Goal: Use online tool/utility: Use online tool/utility

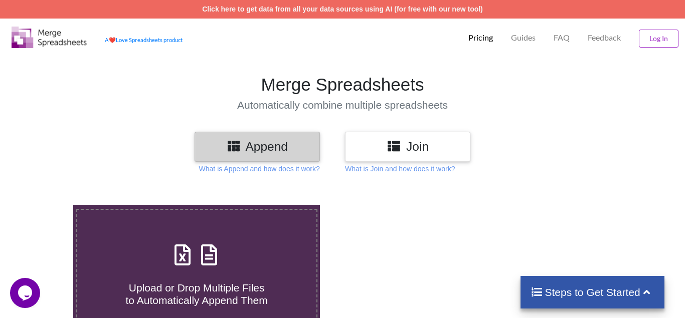
click at [256, 151] on h3 "Append" at bounding box center [257, 146] width 110 height 15
click at [266, 269] on h4 "Upload or Drop Multiple Files to Automatically Append Them" at bounding box center [197, 288] width 240 height 38
click at [46, 205] on input "Upload or Drop Multiple Files to Automatically Append Them" at bounding box center [46, 205] width 0 height 0
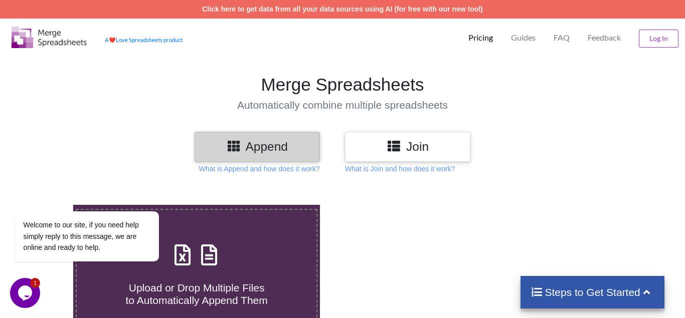
type input "C:\fakepath\14 numbers.ods"
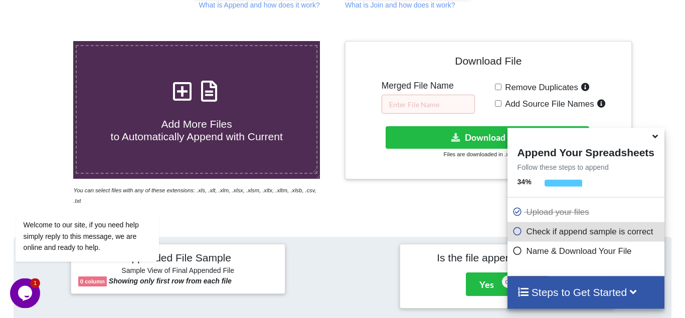
scroll to position [170, 0]
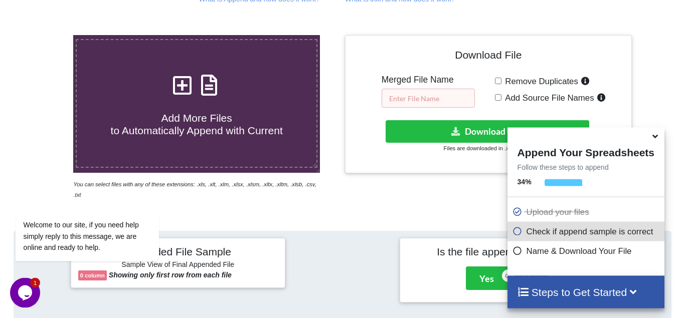
click at [386, 89] on input "text" at bounding box center [428, 98] width 93 height 19
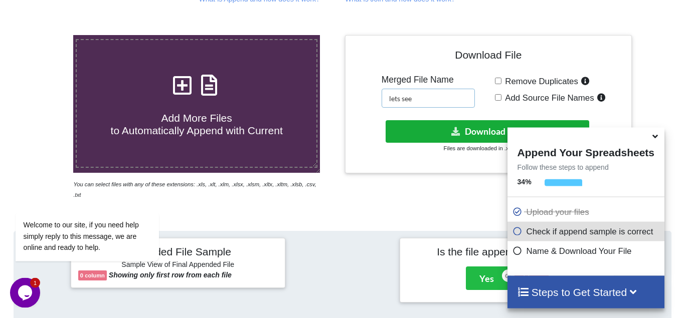
type input "lets see"
click at [480, 120] on button "Download File" at bounding box center [488, 131] width 204 height 23
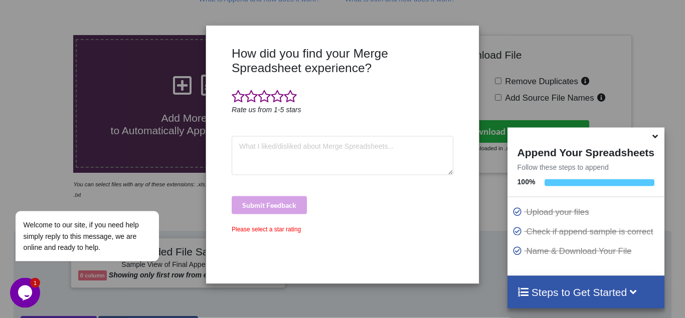
click at [464, 20] on div "How did you find your Merge Spreadsheet experience? Rate us from 1-5 stars Subm…" at bounding box center [342, 159] width 685 height 318
click at [497, 39] on div "How did you find your Merge Spreadsheet experience? Rate us from 1-5 stars Subm…" at bounding box center [342, 159] width 685 height 318
click at [124, 129] on div "Welcome to our site, if you need help simply reply to this message, we are onli…" at bounding box center [100, 194] width 181 height 152
click at [512, 109] on div "How did you find your Merge Spreadsheet experience? Rate us from 1-5 stars Subm…" at bounding box center [342, 159] width 685 height 318
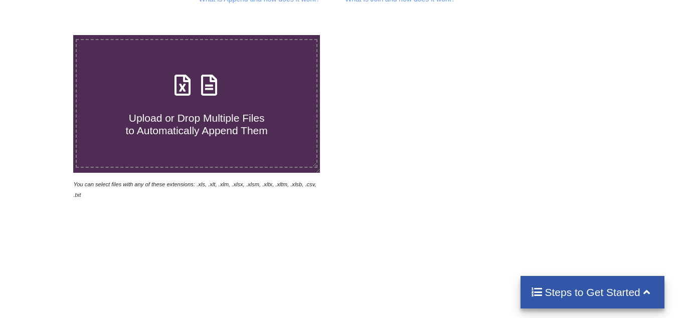
scroll to position [170, 0]
click at [203, 99] on h4 "Upload or Drop Multiple Files to Automatically Append Them" at bounding box center [197, 118] width 240 height 38
click at [46, 35] on input "Upload or Drop Multiple Files to Automatically Append Them" at bounding box center [46, 35] width 0 height 0
type input "C:\fakepath\121 phone numbers.csv"
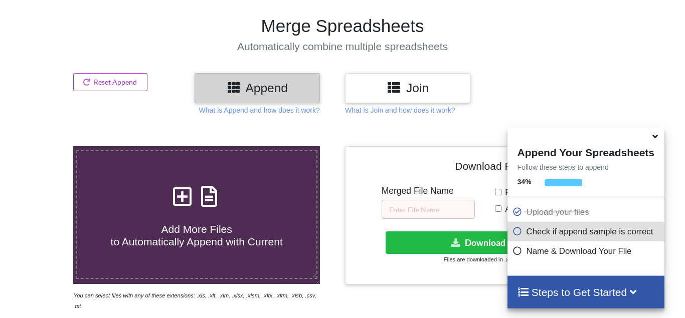
scroll to position [38, 0]
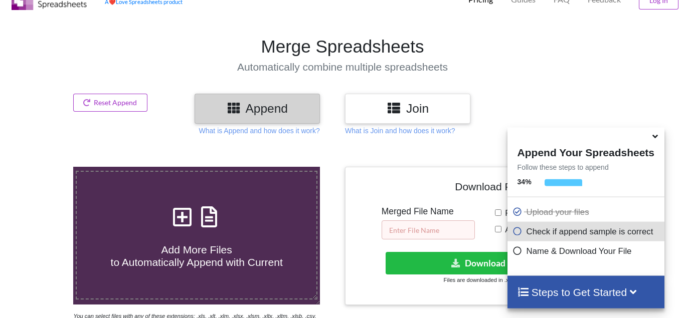
click at [412, 221] on input "text" at bounding box center [428, 230] width 93 height 19
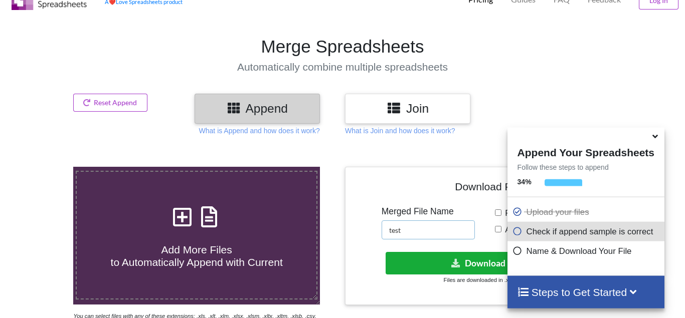
type input "test"
click at [441, 252] on button "Download File" at bounding box center [488, 263] width 204 height 23
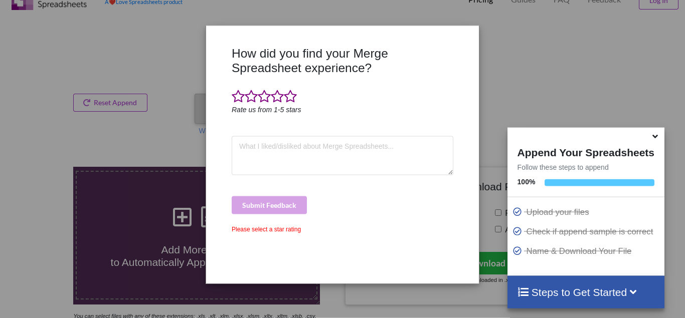
click at [477, 15] on div "How did you find your Merge Spreadsheet experience? Rate us from 1-5 stars Subm…" at bounding box center [342, 159] width 685 height 318
